Goal: Task Accomplishment & Management: Use online tool/utility

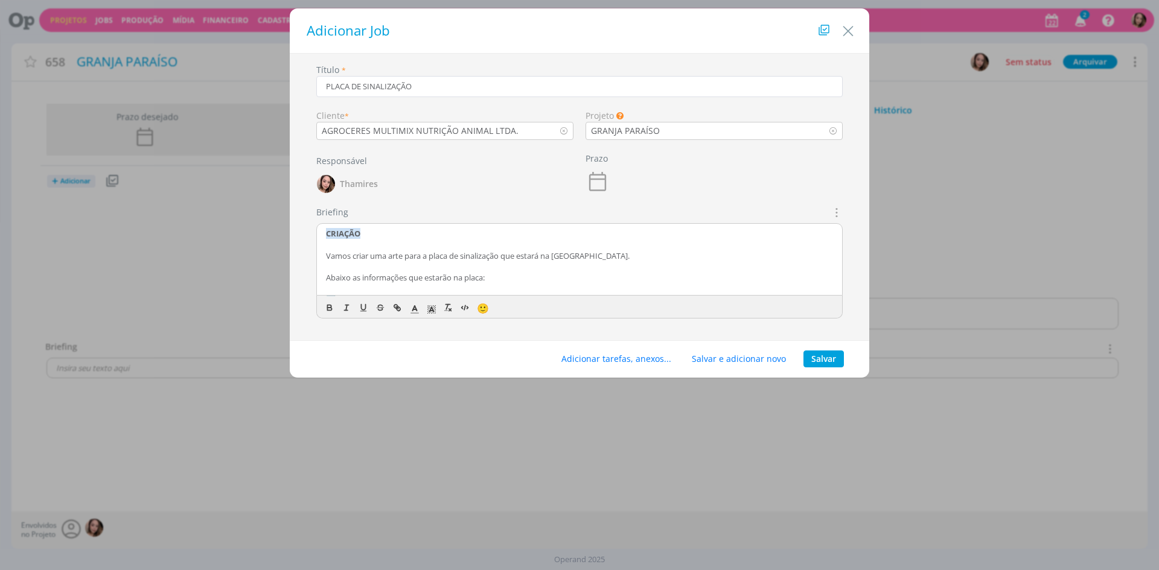
scroll to position [181, 0]
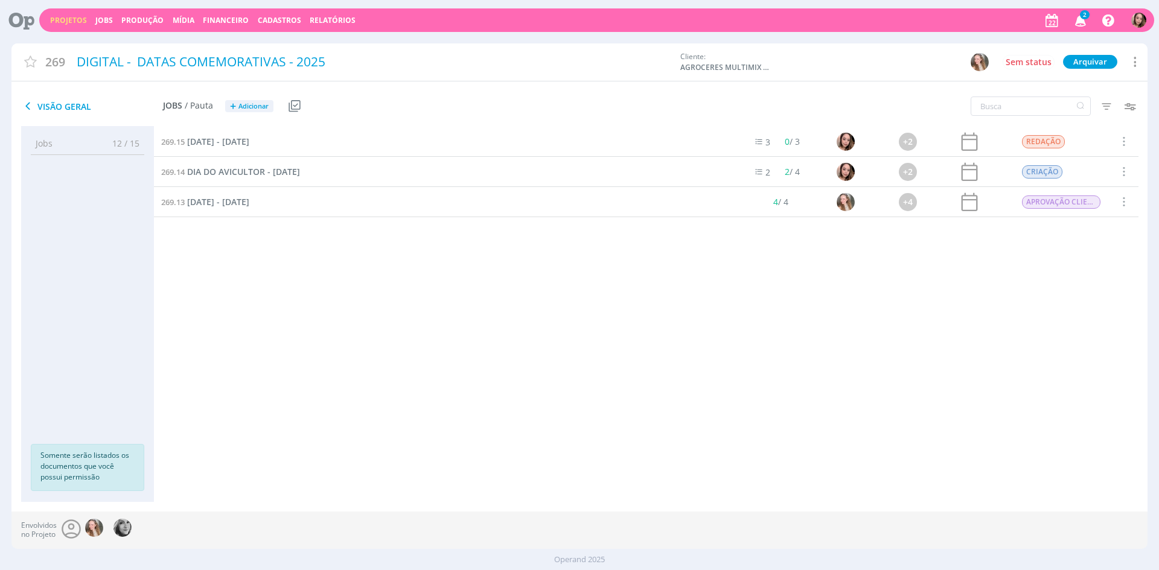
click at [67, 19] on link "Projetos" at bounding box center [68, 20] width 37 height 10
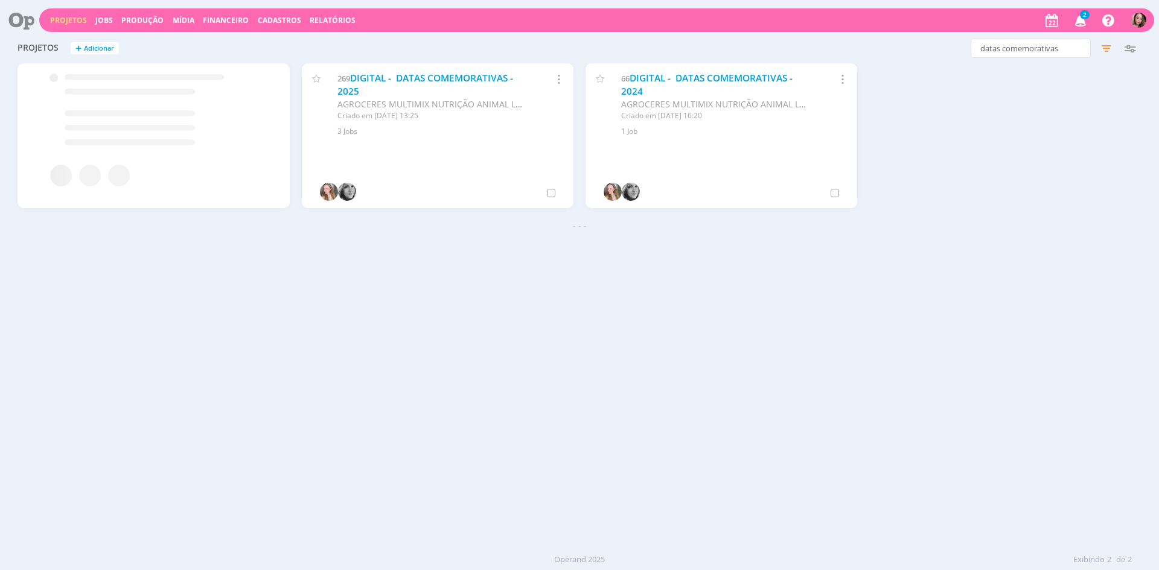
click at [1073, 21] on icon "button" at bounding box center [1080, 20] width 21 height 21
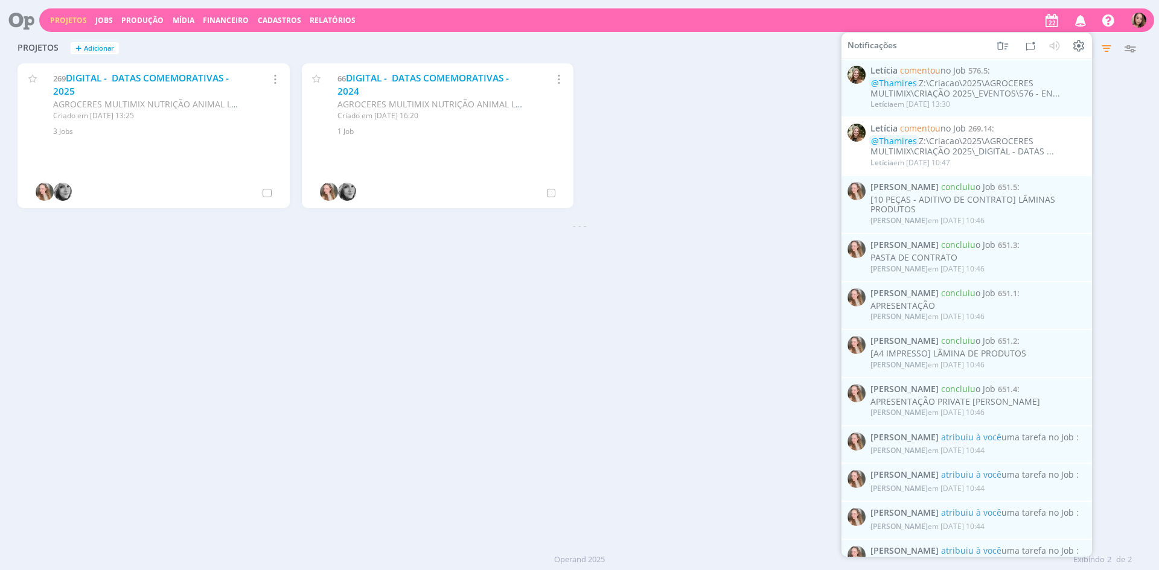
drag, startPoint x: 720, startPoint y: 121, endPoint x: 694, endPoint y: 118, distance: 26.8
click at [720, 121] on div "269 DIGITAL - DATAS COMEMORATIVAS - 2025 AGROCERES MULTIMIX NUTRIÇÃO ANIMAL LTD…" at bounding box center [579, 141] width 1136 height 156
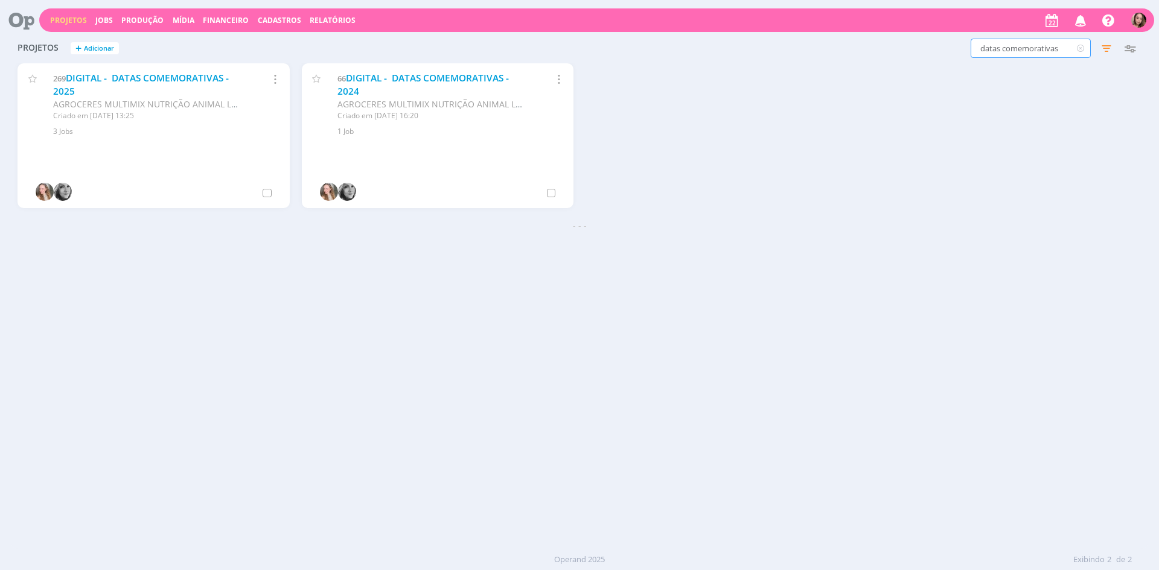
click at [996, 46] on input "datas comemorativas" at bounding box center [1031, 48] width 120 height 19
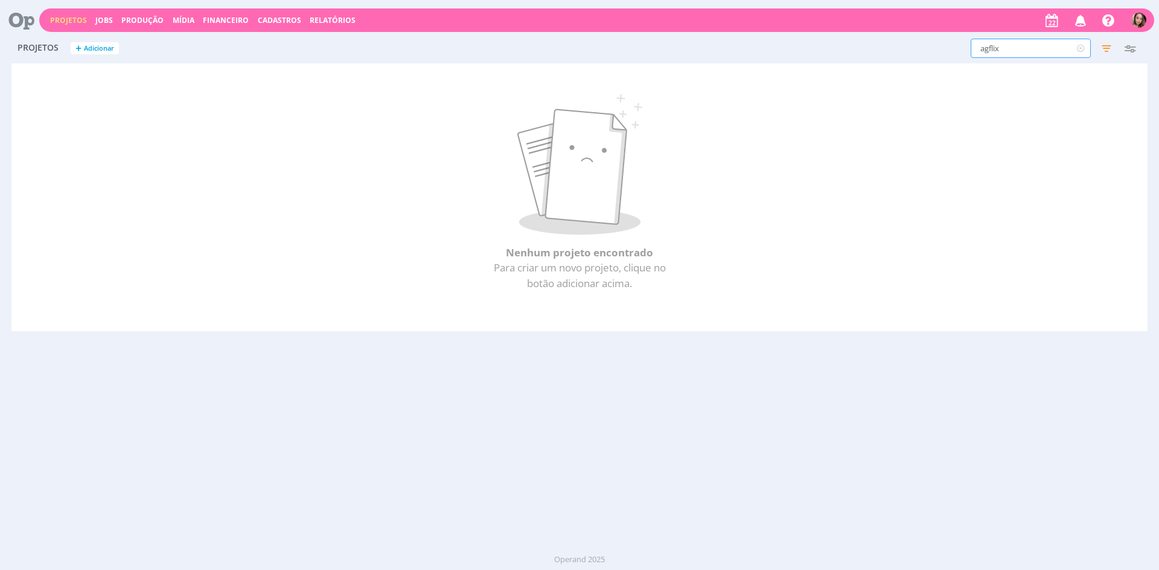
click at [1015, 50] on input "agflix" at bounding box center [1031, 48] width 120 height 19
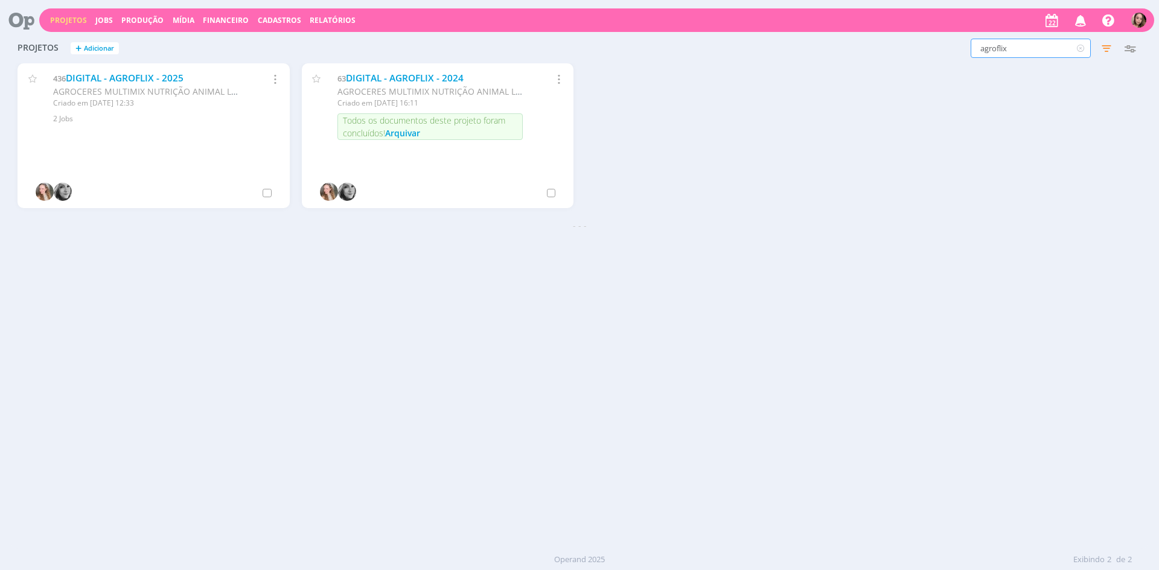
type input "agroflix"
click at [156, 79] on link "DIGITAL - AGROFLIX - 2025" at bounding box center [125, 78] width 118 height 13
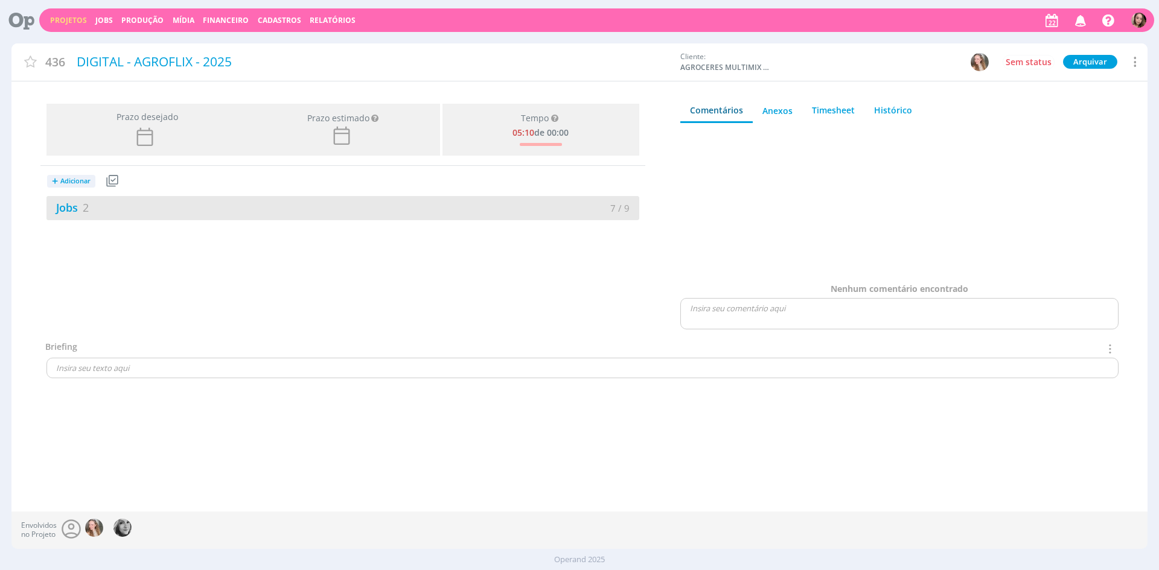
click at [173, 200] on div "Jobs 2" at bounding box center [194, 208] width 296 height 16
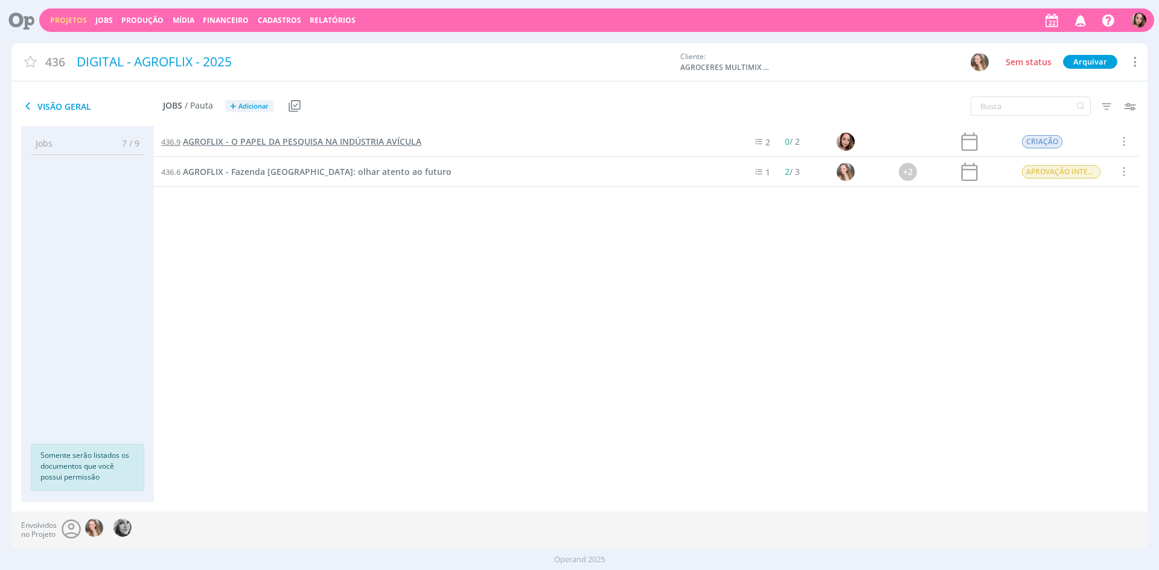
click at [311, 148] on link "436.9 AGROFLIX - O PAPEL DA PESQUISA NA INDÚSTRIA AVÍCULA" at bounding box center [291, 141] width 260 height 13
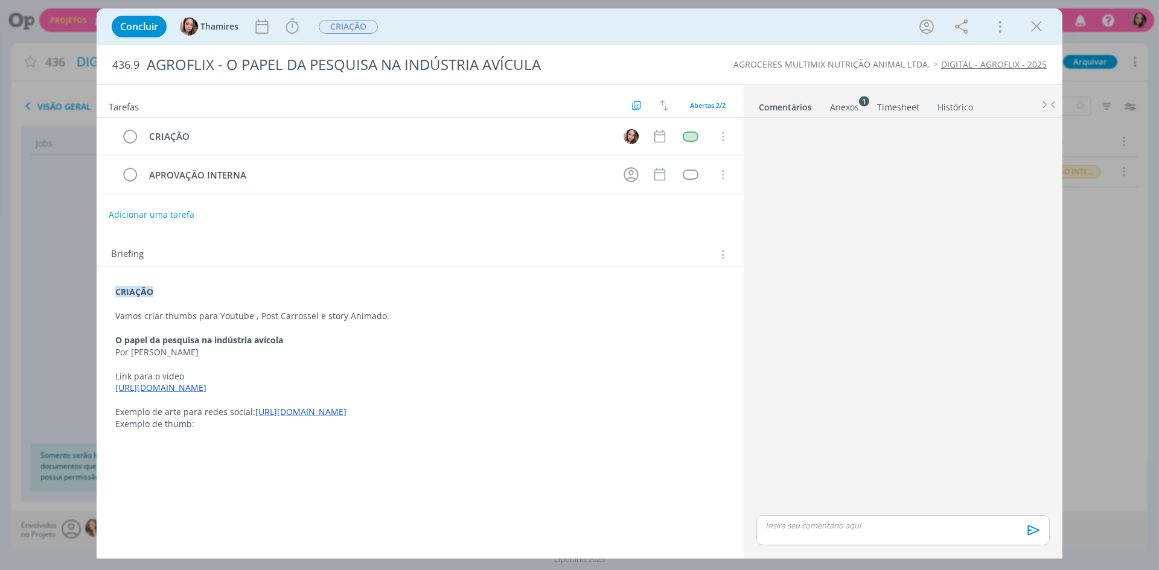
click at [167, 336] on strong "O papel da pesquisa na indústria avícola" at bounding box center [199, 339] width 168 height 11
click at [167, 336] on strong "O papel da pesquisa na indústria avícola" at bounding box center [200, 340] width 168 height 11
copy strong "O papel da pesquisa na indústria avícola"
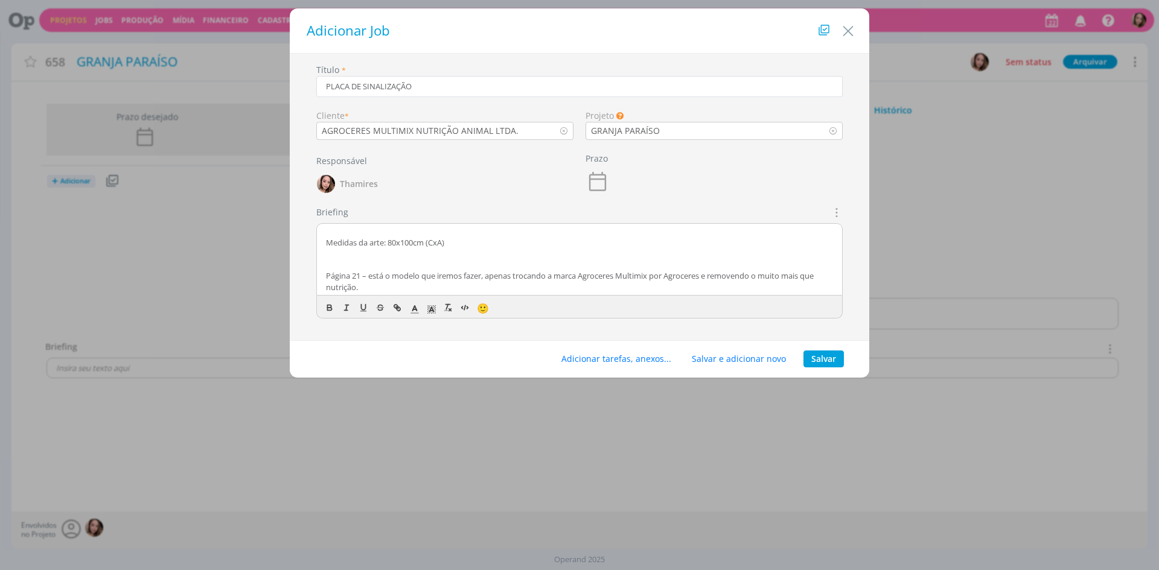
scroll to position [181, 0]
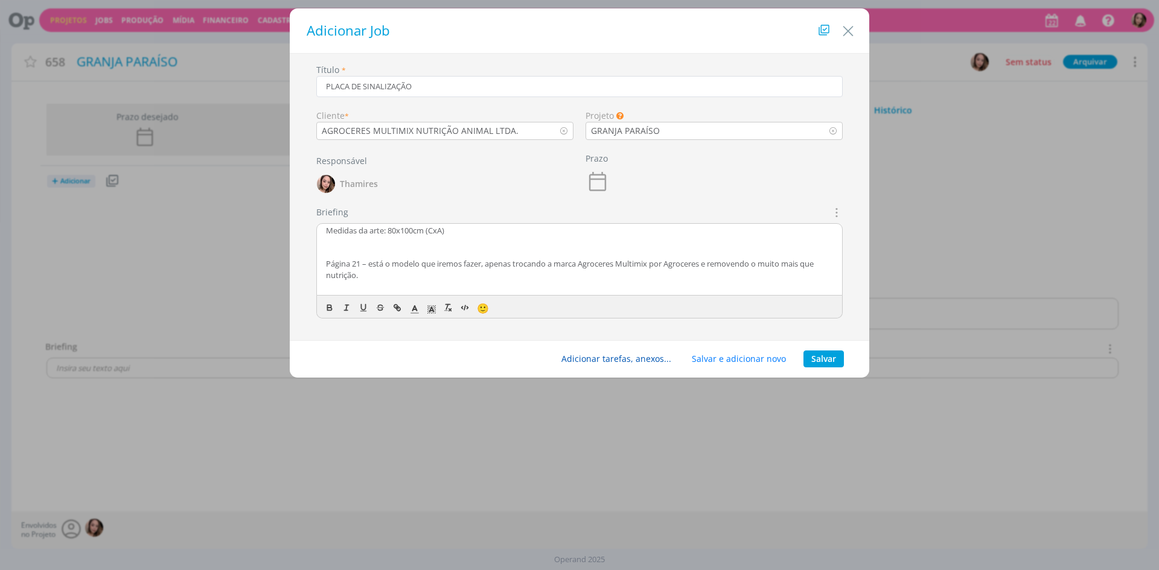
click at [634, 358] on button "Adicionar tarefas, anexos..." at bounding box center [616, 359] width 126 height 17
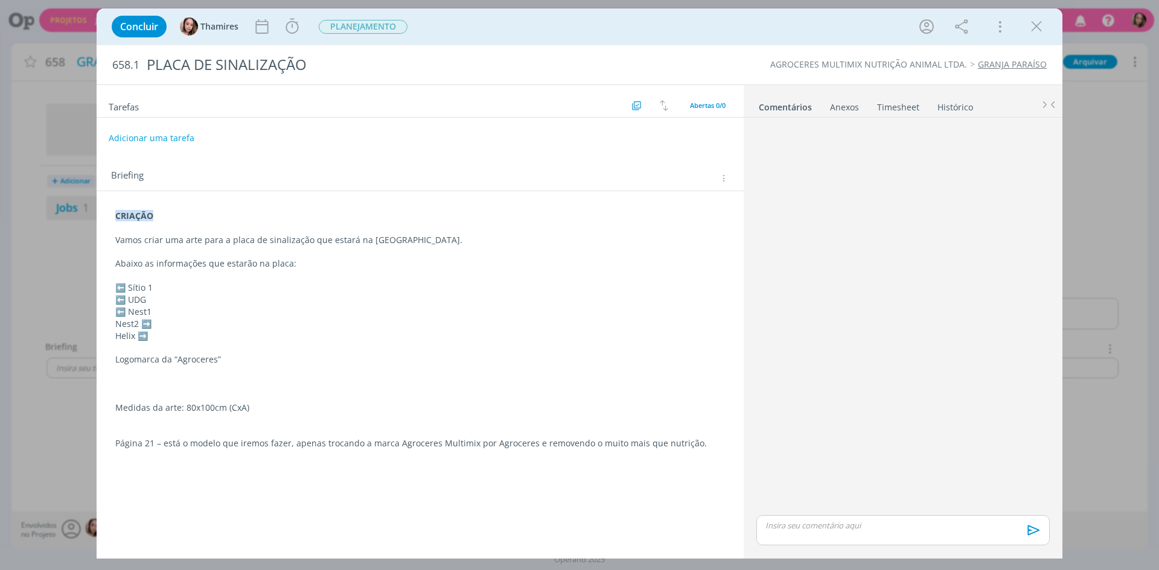
click at [835, 109] on div "Anexos 0" at bounding box center [844, 107] width 29 height 12
click at [926, 142] on span "procure em seu computador" at bounding box center [955, 142] width 103 height 11
click at [926, 131] on input "Arraste seus arquivos ou procure em seu computador" at bounding box center [902, 129] width 303 height 4
type input "C:\fakepath\agroceres-corp (1).eps"
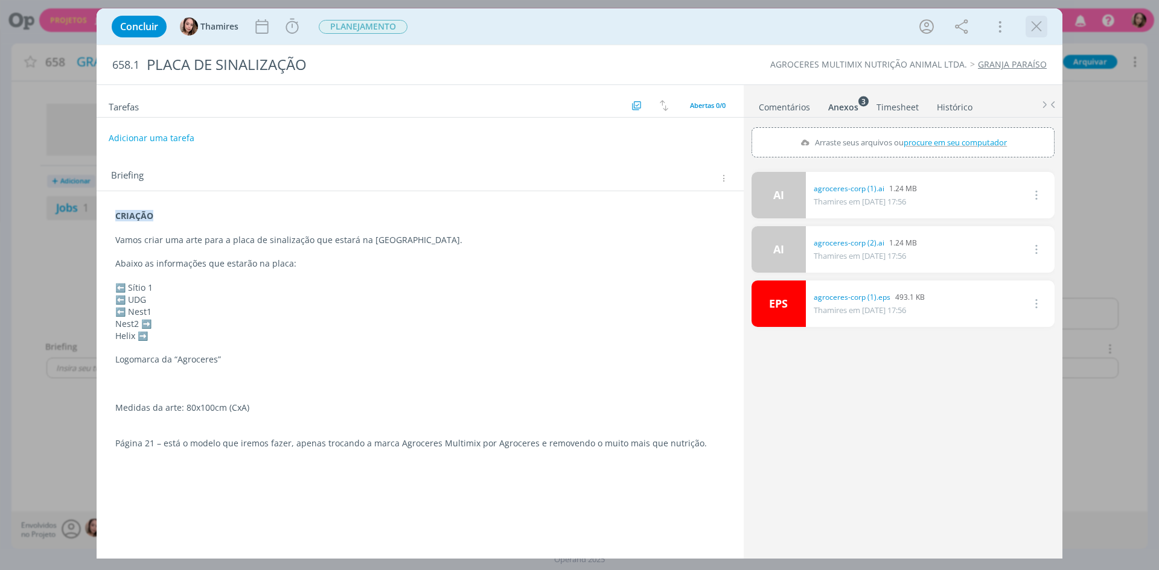
click at [1044, 28] on icon "dialog" at bounding box center [1036, 27] width 18 height 18
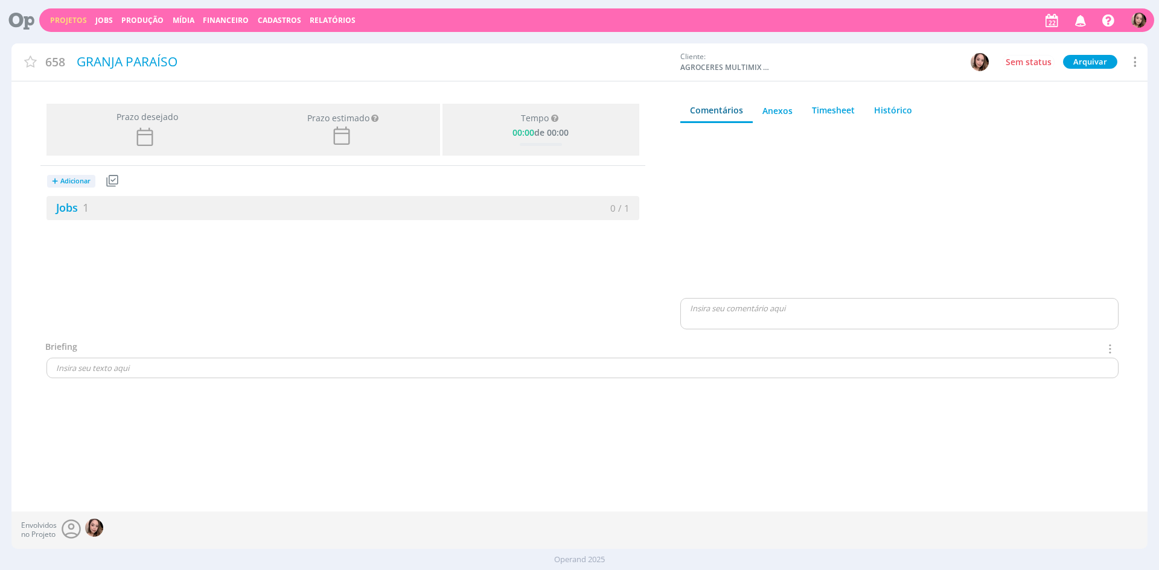
click at [843, 193] on div at bounding box center [899, 214] width 438 height 163
click at [71, 211] on link "Jobs 1" at bounding box center [67, 207] width 42 height 14
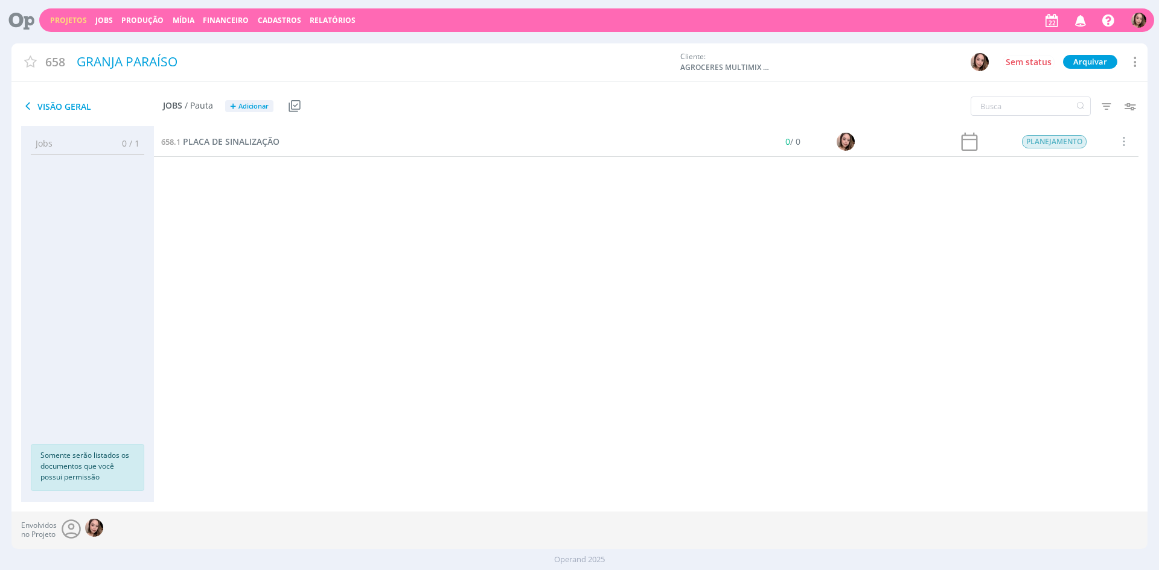
click at [261, 148] on div "658.1 PLACA DE SINALIZAÇÃO" at bounding box center [444, 142] width 580 height 30
click at [267, 145] on span "PLACA DE SINALIZAÇÃO" at bounding box center [231, 141] width 97 height 11
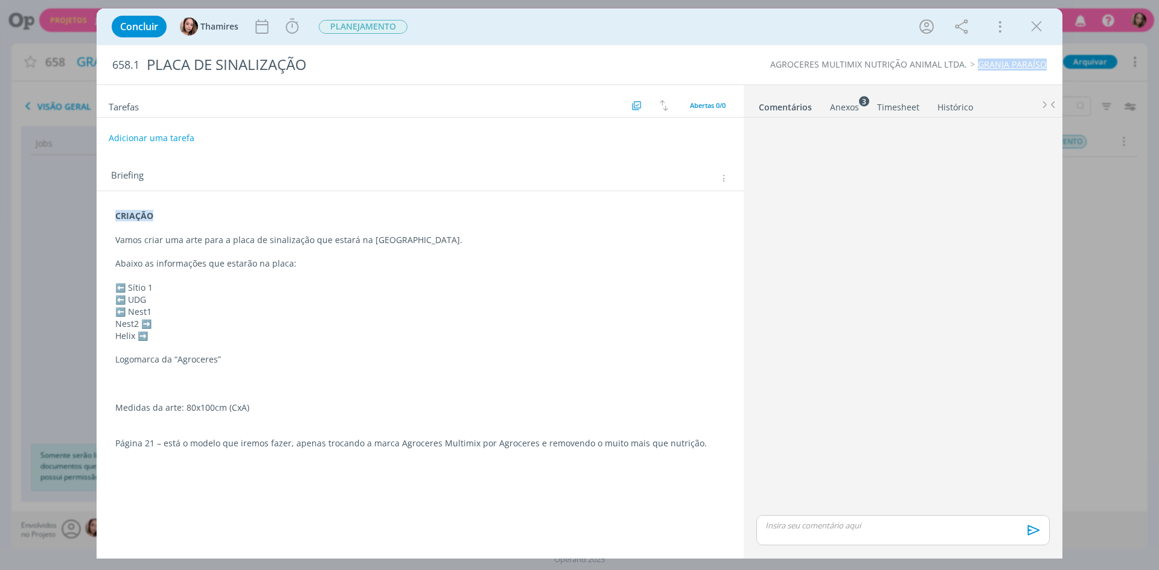
drag, startPoint x: 978, startPoint y: 66, endPoint x: 1045, endPoint y: 75, distance: 67.7
click at [1045, 75] on div "658.1 PLACA DE SINALIZAÇÃO AGROCERES MULTIMIX NUTRIÇÃO ANIMAL LTDA. GRANJA PARA…" at bounding box center [580, 64] width 966 height 39
copy link "GRANJA PARAÍSO"
